Goal: Find specific page/section: Find specific page/section

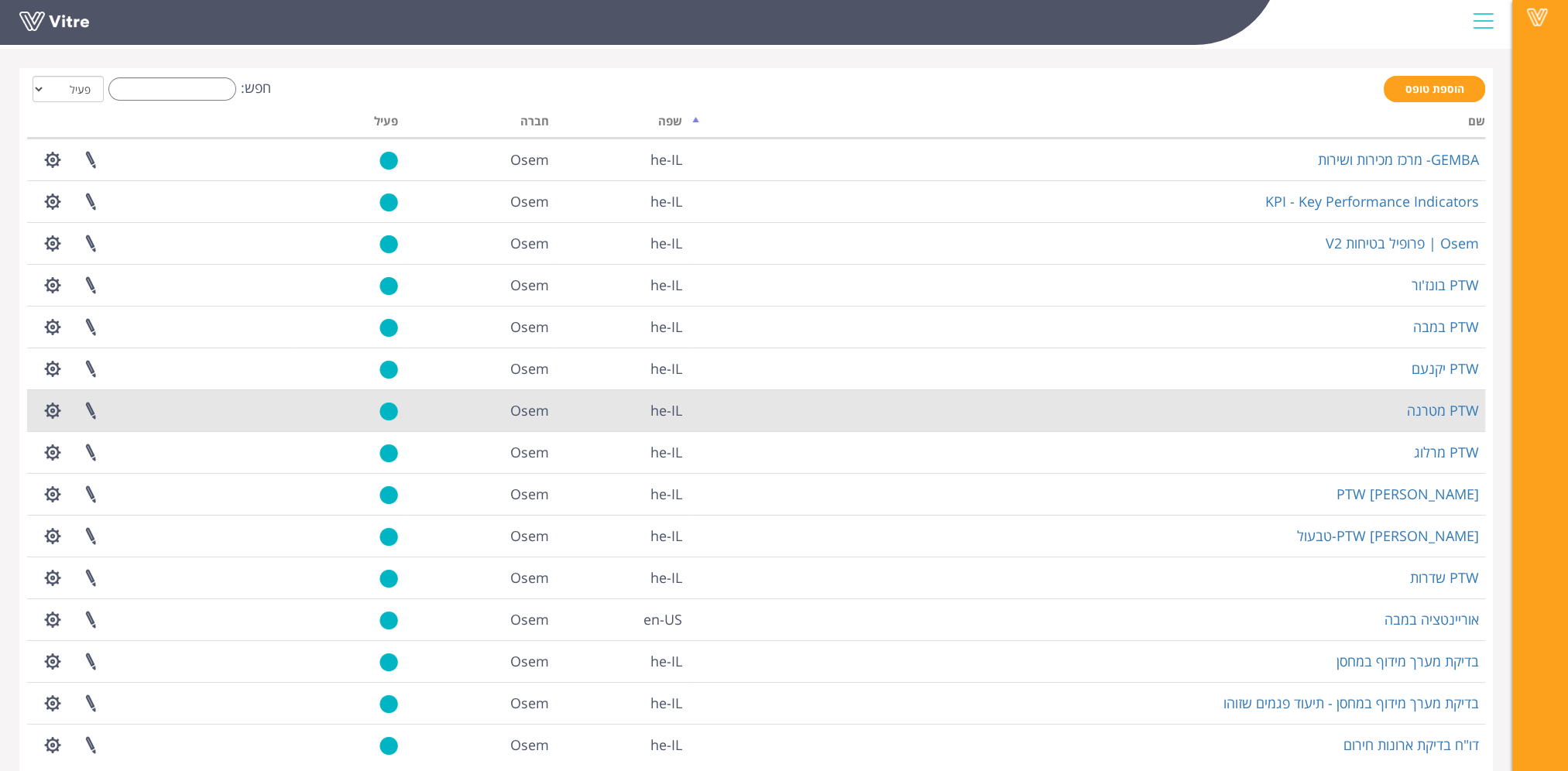
scroll to position [120, 0]
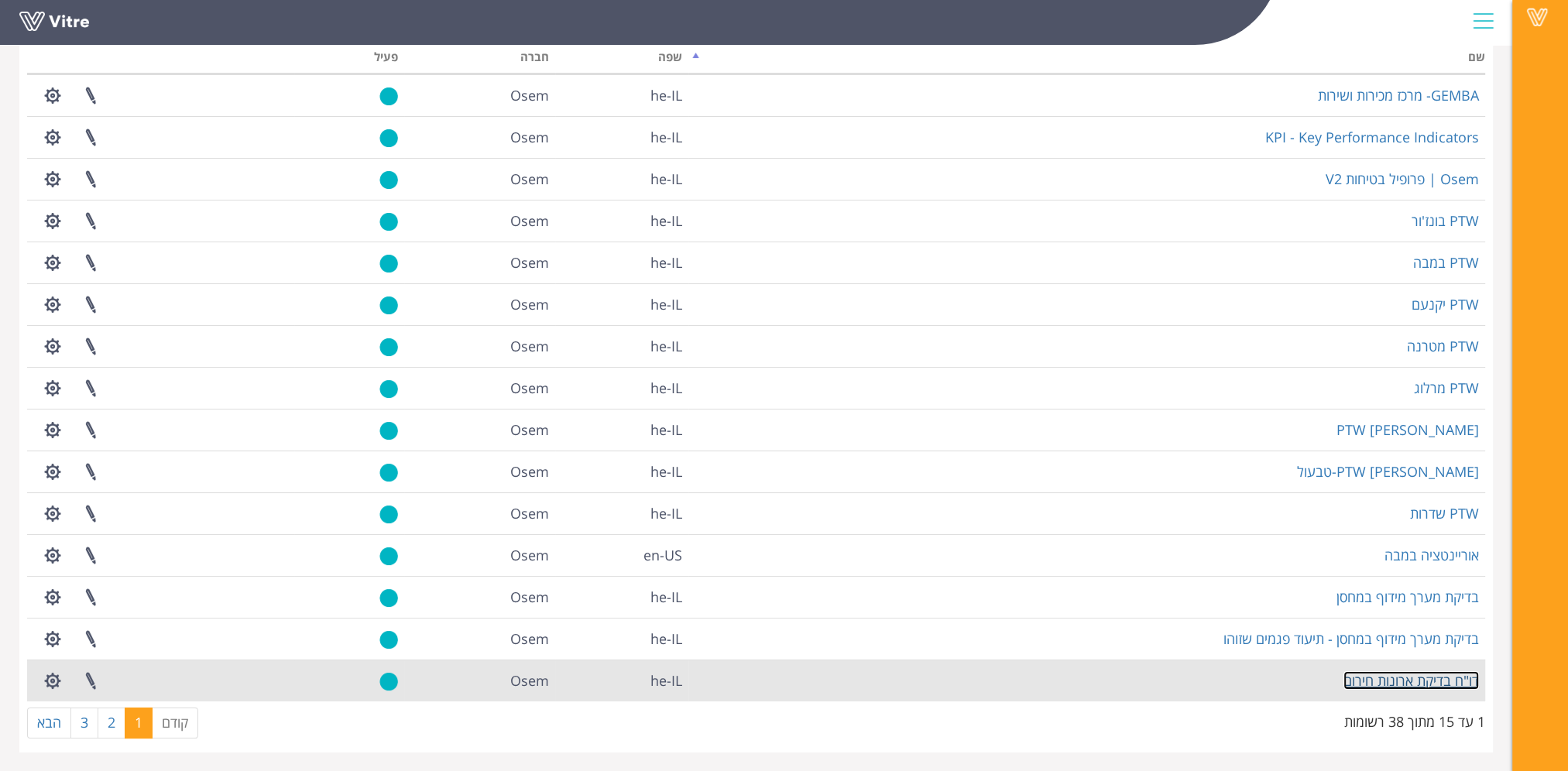
click at [1411, 681] on link "דו"ח בדיקת ארונות חירום" at bounding box center [1410, 679] width 135 height 18
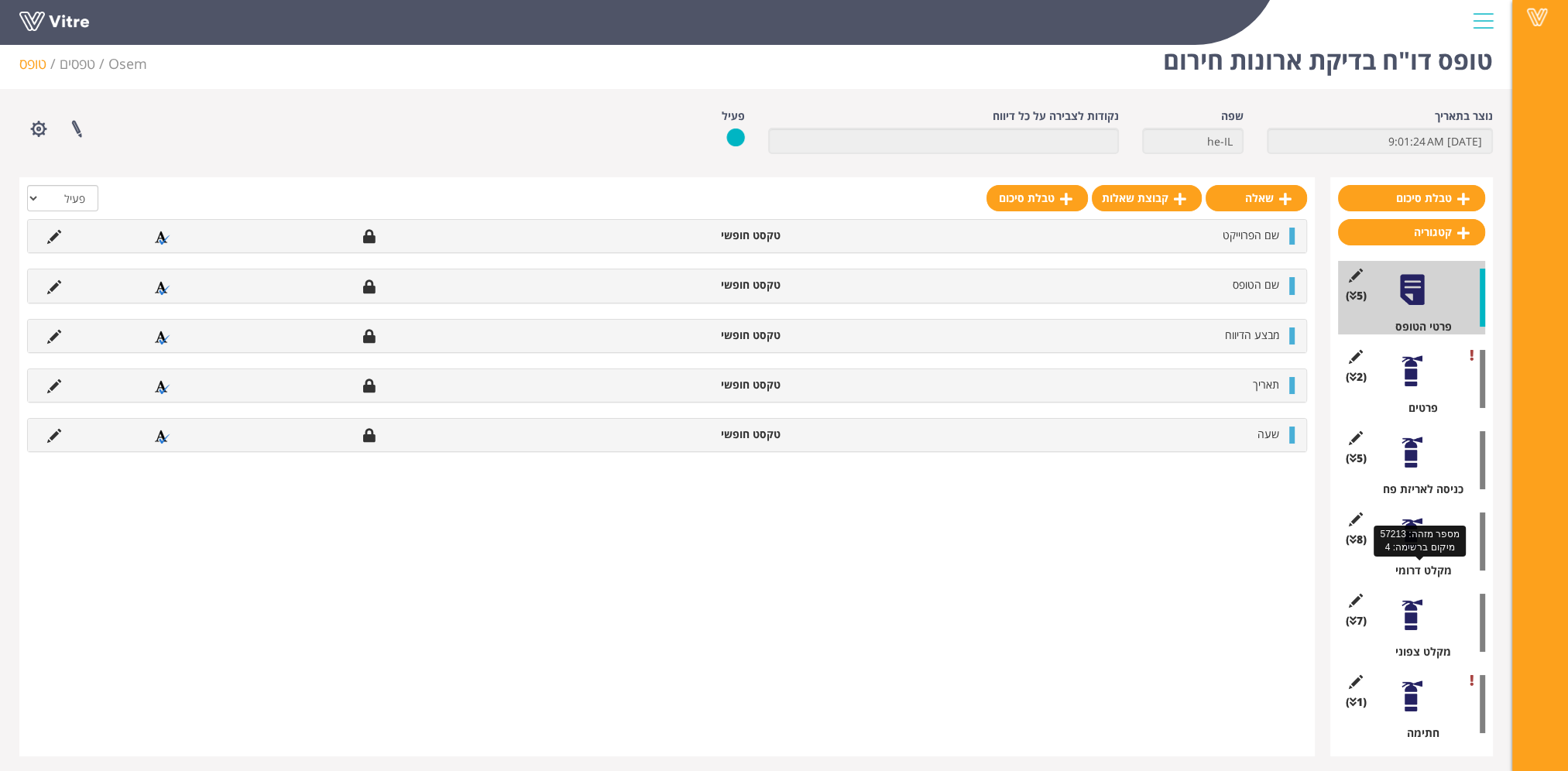
scroll to position [19, 0]
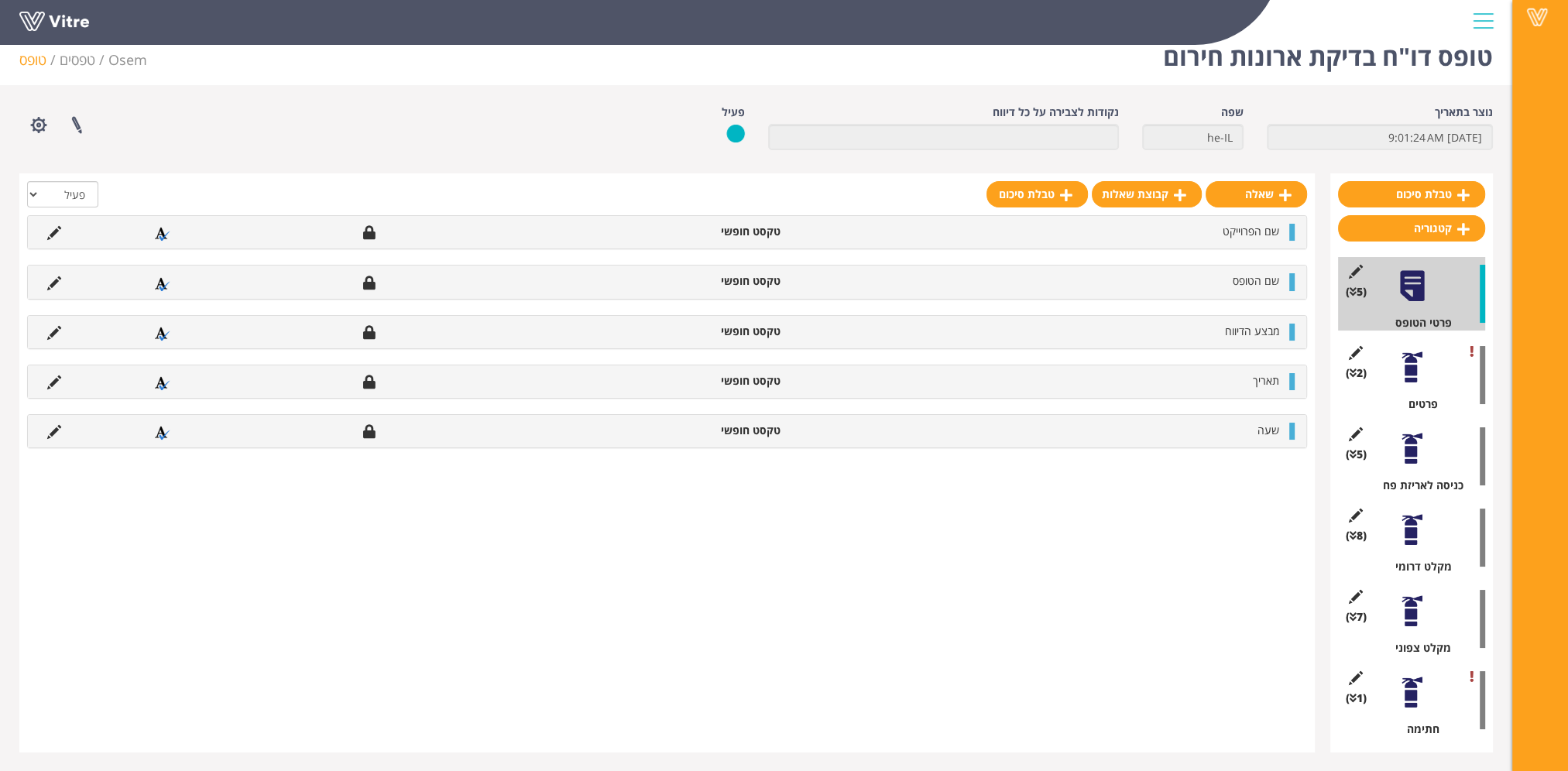
click at [1413, 699] on div at bounding box center [1412, 692] width 35 height 35
